Goal: Task Accomplishment & Management: Use online tool/utility

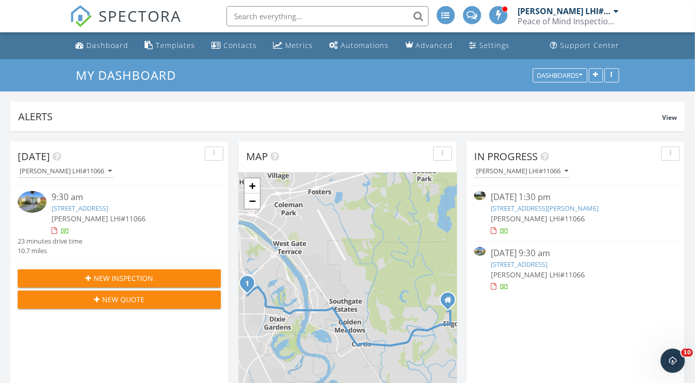
click at [520, 215] on span "[PERSON_NAME] LHI#11066" at bounding box center [538, 219] width 94 height 10
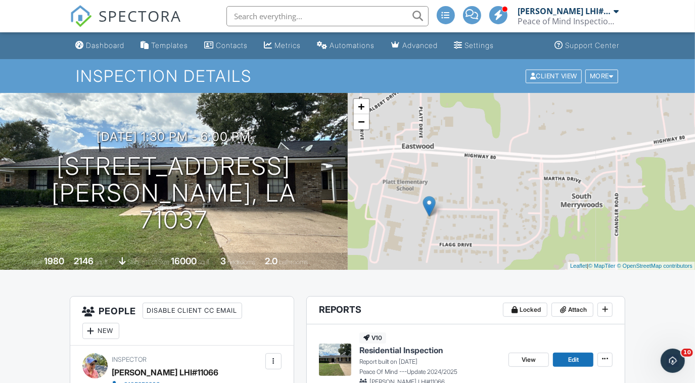
drag, startPoint x: 0, startPoint y: 0, endPoint x: 438, endPoint y: 254, distance: 506.5
click at [438, 254] on div "+ − Leaflet | © MapTiler © OpenStreetMap contributors" at bounding box center [522, 181] width 348 height 177
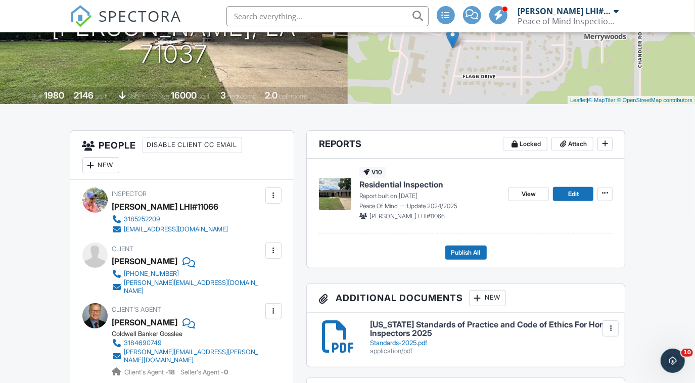
scroll to position [168, 0]
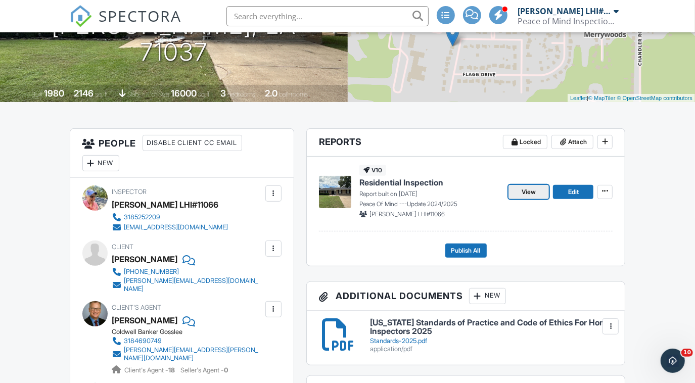
click at [531, 192] on span "View" at bounding box center [529, 192] width 14 height 10
